Goal: Task Accomplishment & Management: Manage account settings

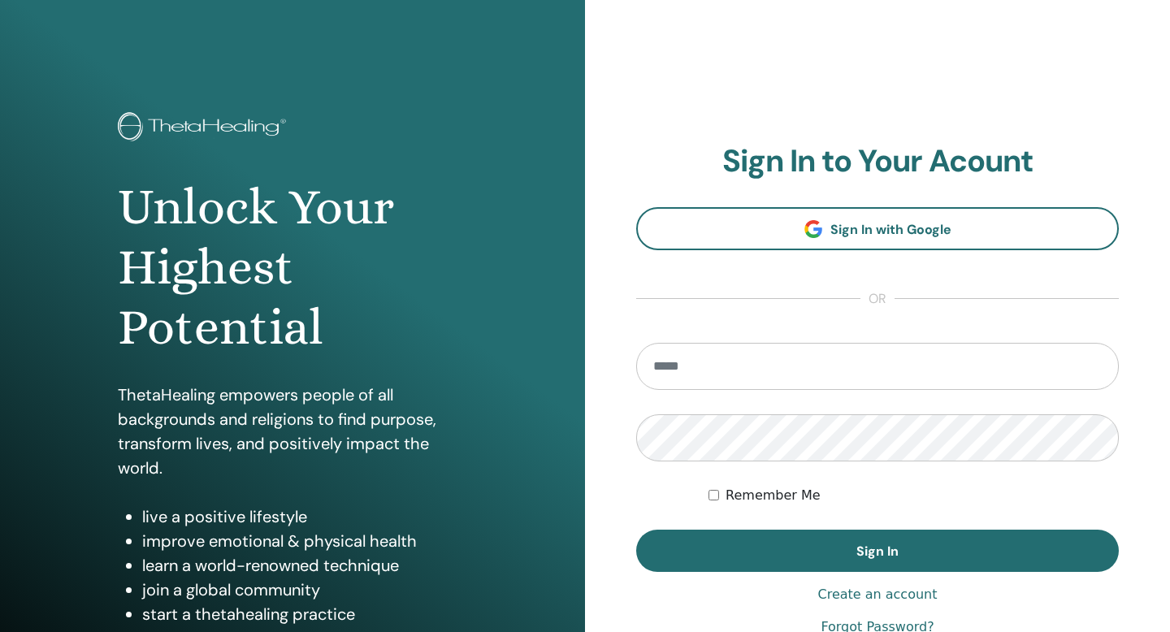
click at [675, 378] on input "email" at bounding box center [877, 366] width 483 height 47
type input "**********"
click at [636, 530] on button "Sign In" at bounding box center [877, 551] width 483 height 42
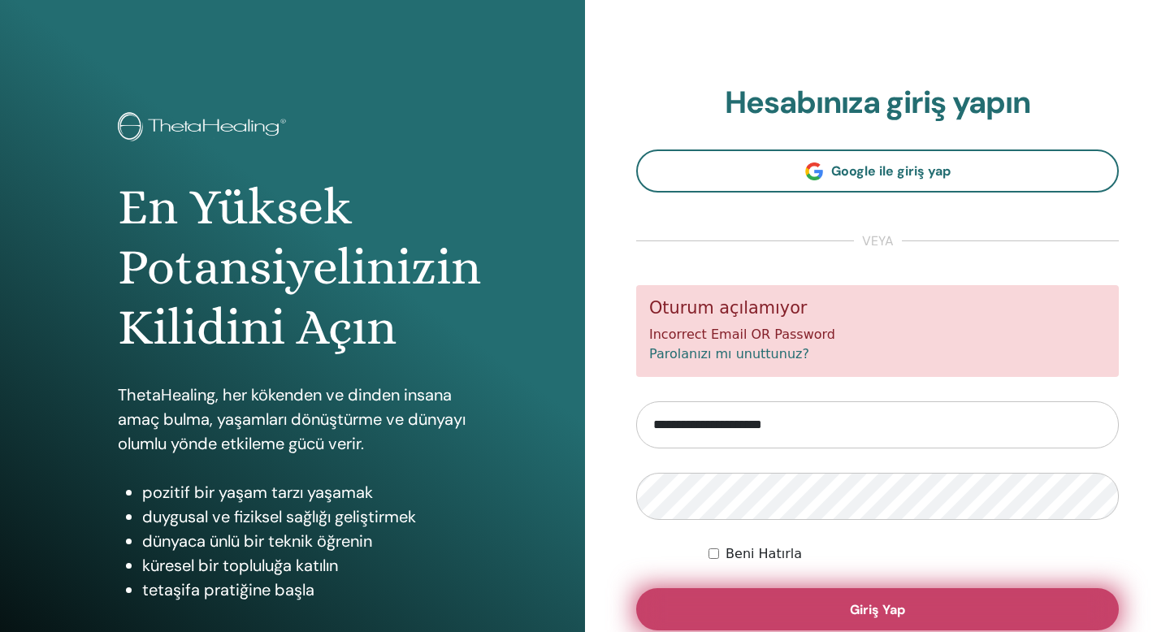
click at [753, 590] on button "Giriş Yap" at bounding box center [877, 609] width 483 height 42
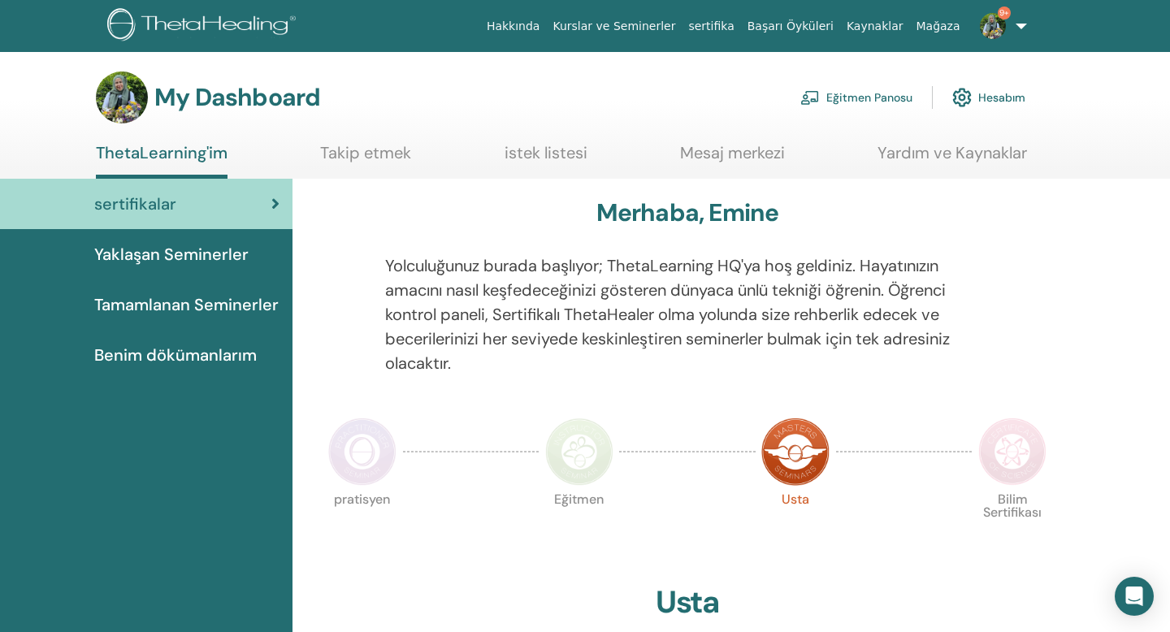
click at [876, 93] on link "Eğitmen Panosu" at bounding box center [856, 98] width 112 height 36
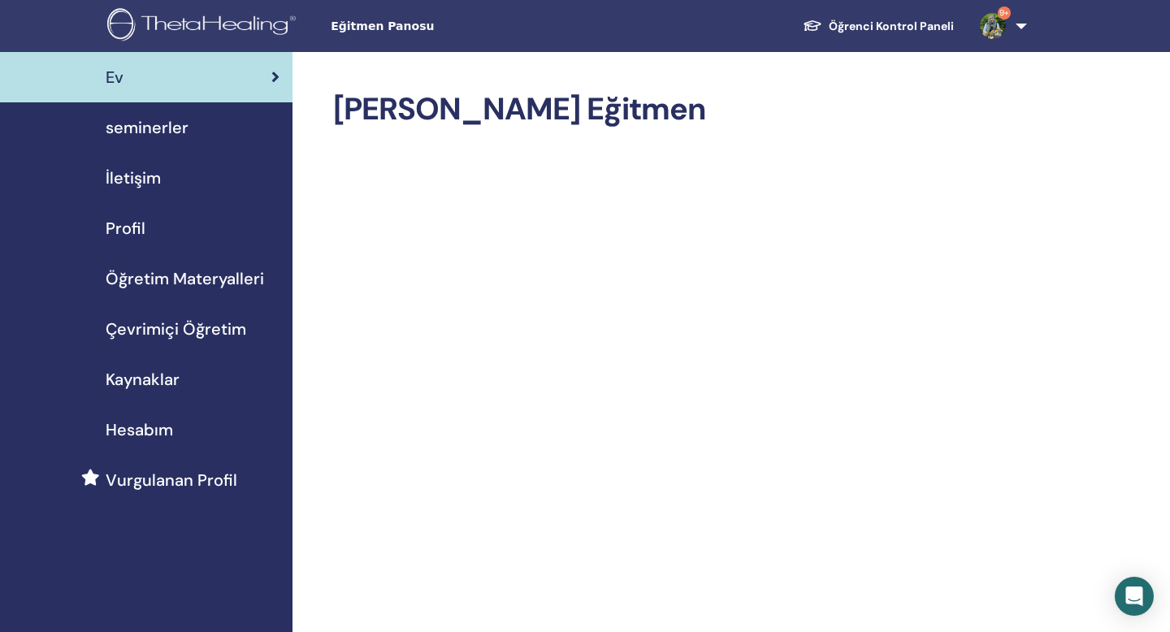
click at [150, 419] on span "Hesabım" at bounding box center [139, 430] width 67 height 24
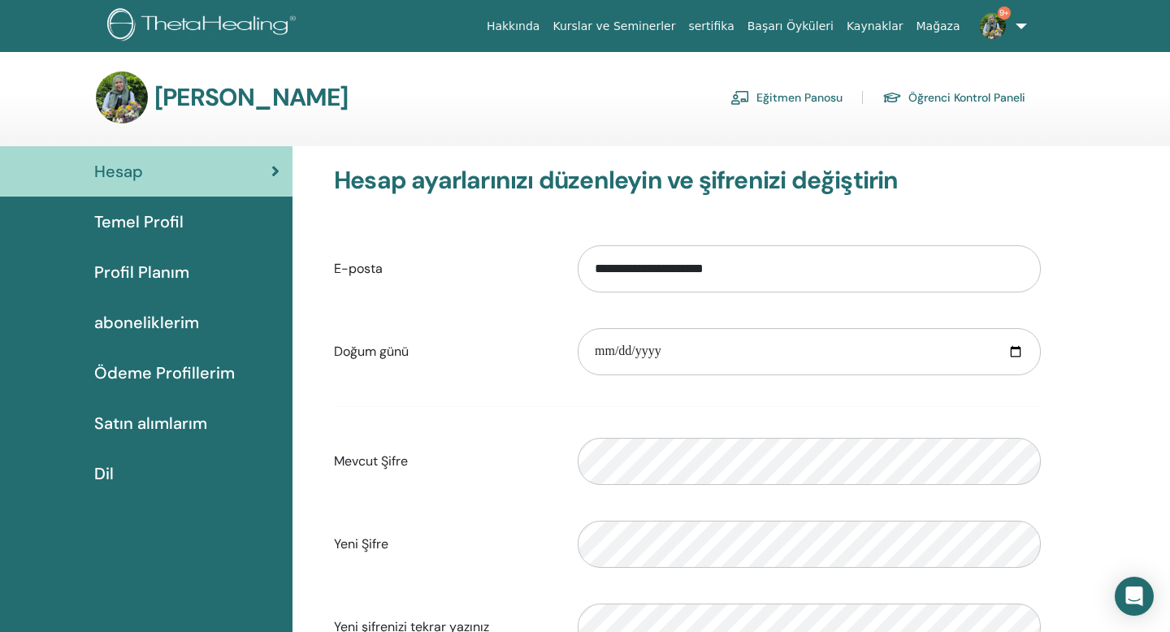
click at [164, 318] on span "aboneliklerim" at bounding box center [146, 322] width 105 height 24
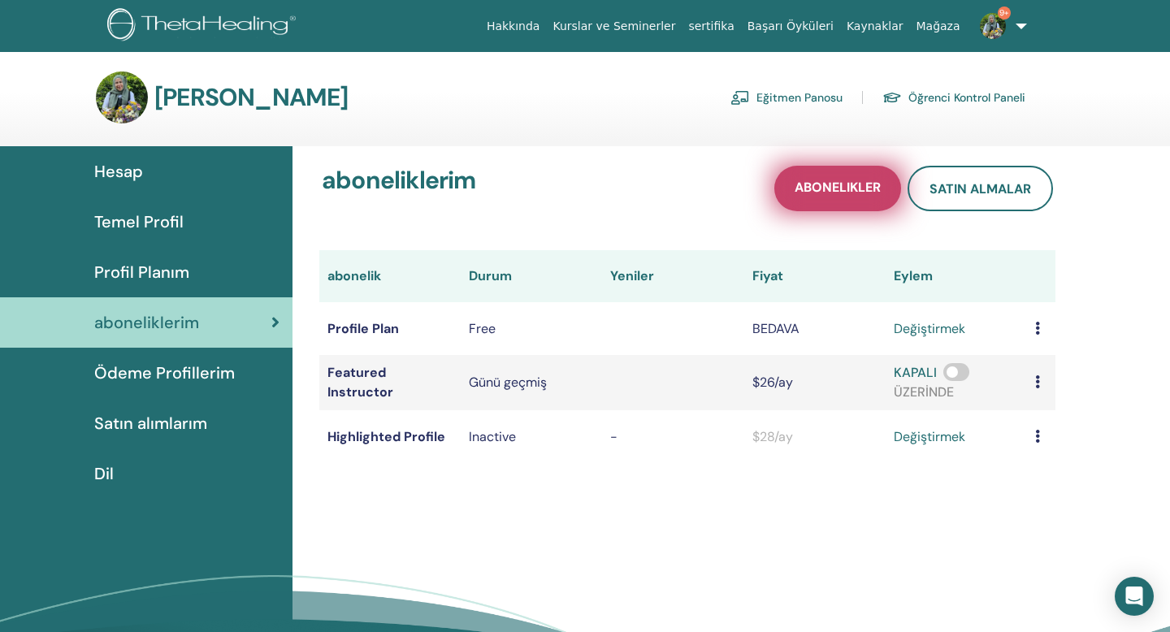
click at [845, 193] on span "abonelikler" at bounding box center [838, 189] width 86 height 20
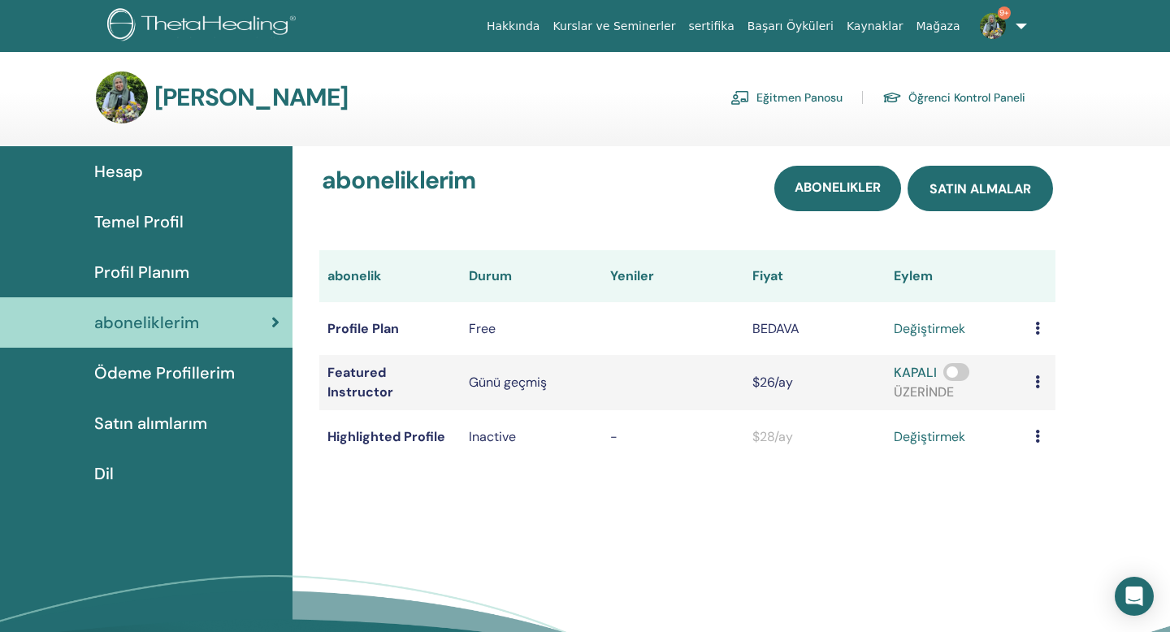
click at [974, 180] on span "satın almalar" at bounding box center [981, 188] width 102 height 17
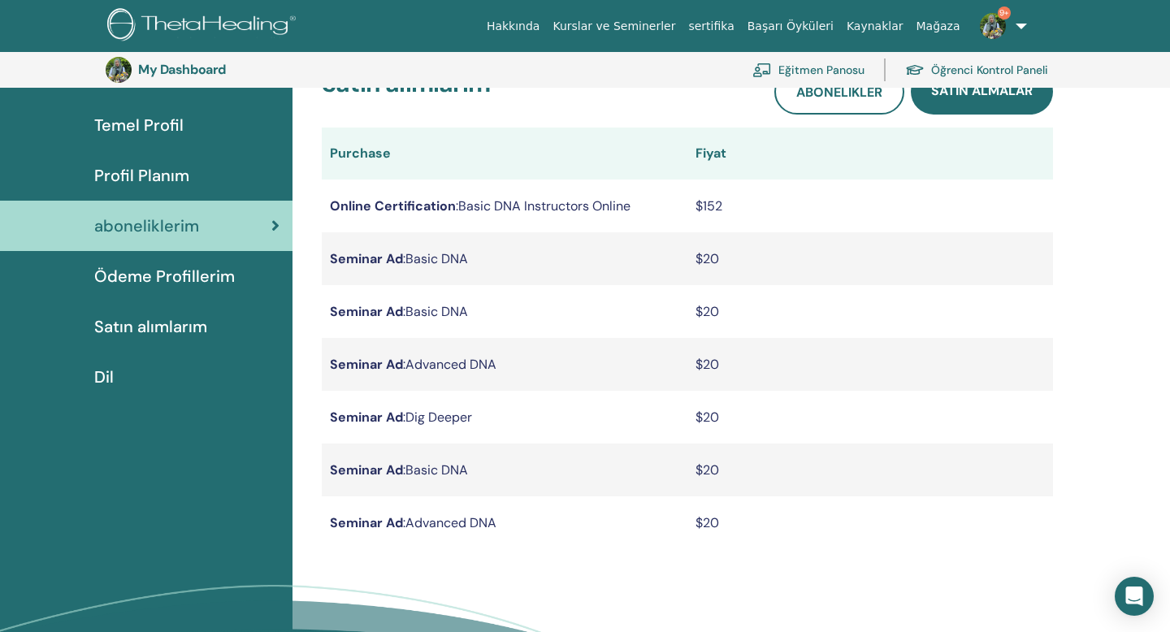
scroll to position [128, 0]
